Goal: Navigation & Orientation: Find specific page/section

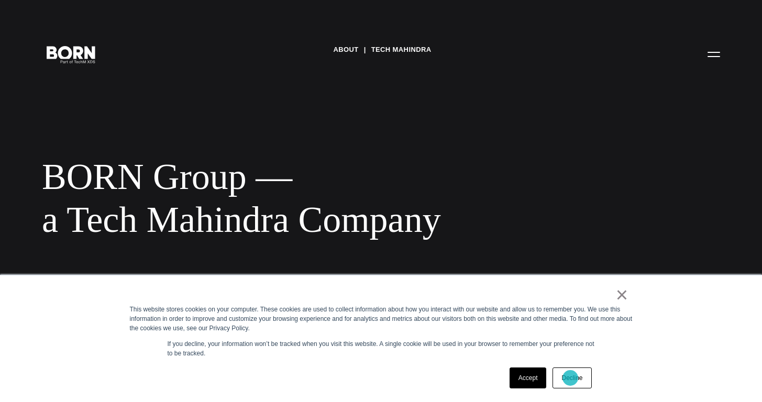
click at [571, 378] on link "Decline" at bounding box center [572, 378] width 39 height 21
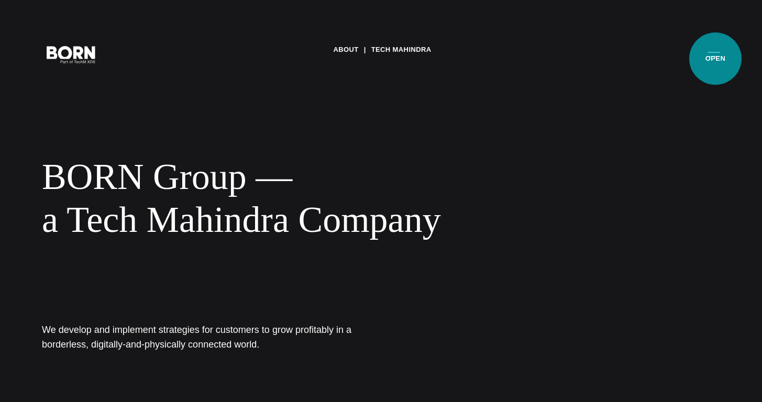
click at [716, 59] on button "Primary Menu" at bounding box center [714, 54] width 25 height 22
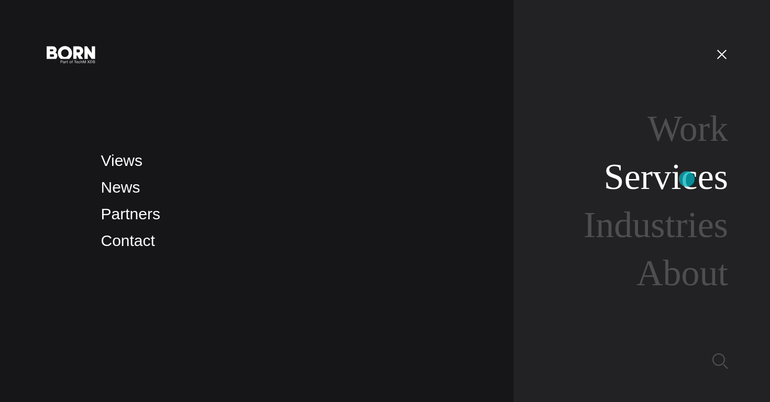
click at [687, 179] on link "Services" at bounding box center [666, 177] width 124 height 40
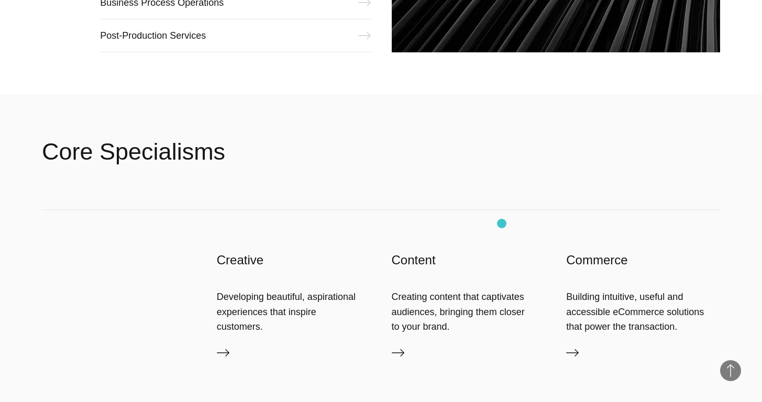
scroll to position [1559, 0]
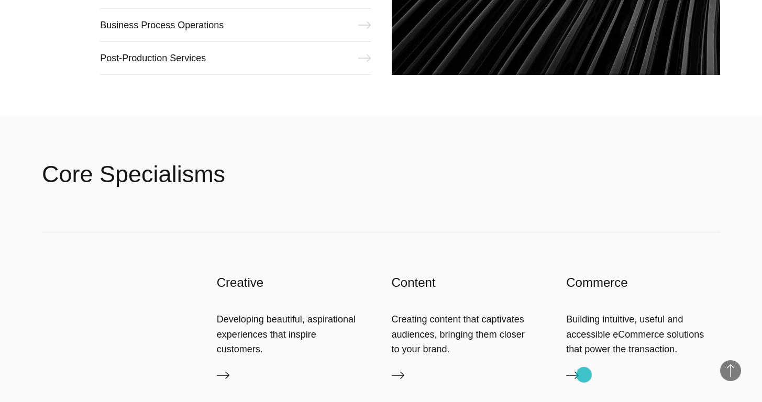
click at [584, 375] on link "Content" at bounding box center [643, 377] width 154 height 17
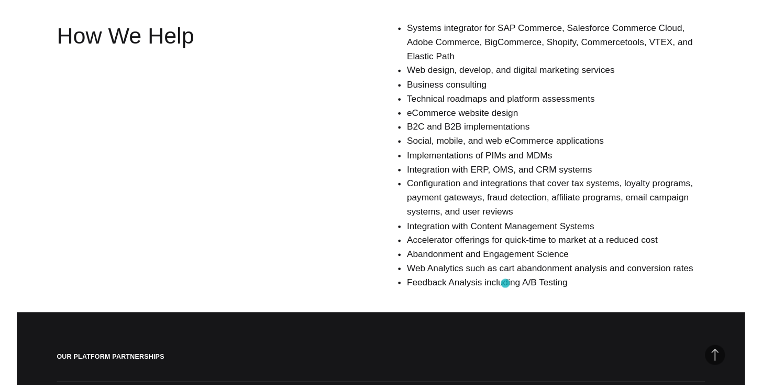
scroll to position [781, 0]
